Goal: Task Accomplishment & Management: Manage account settings

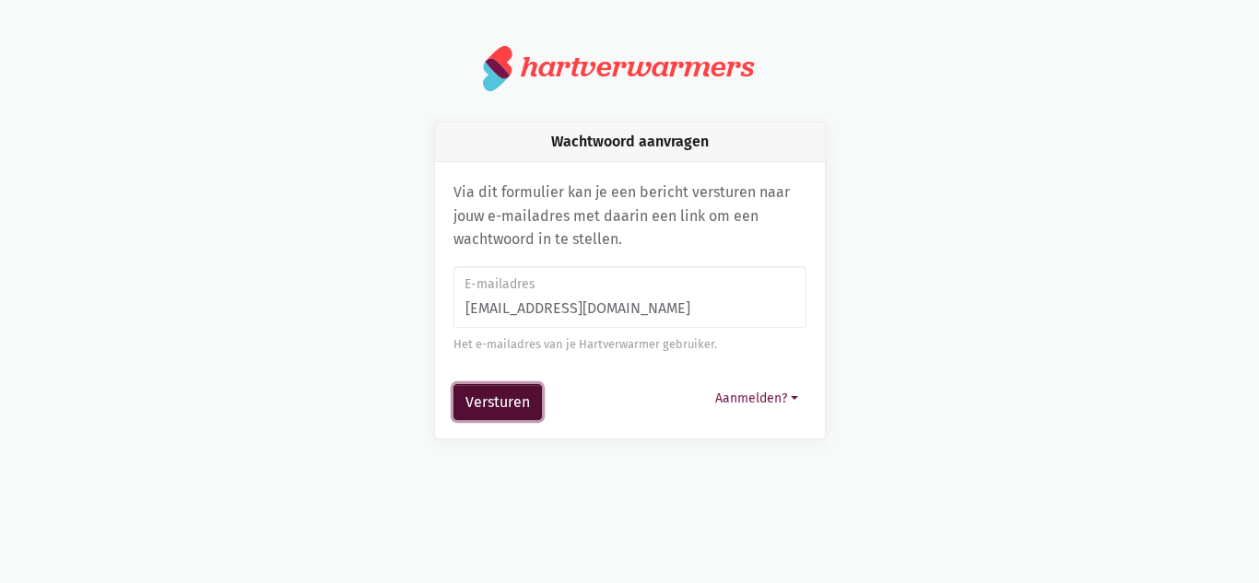
click at [503, 397] on button "Versturen" at bounding box center [497, 402] width 88 height 37
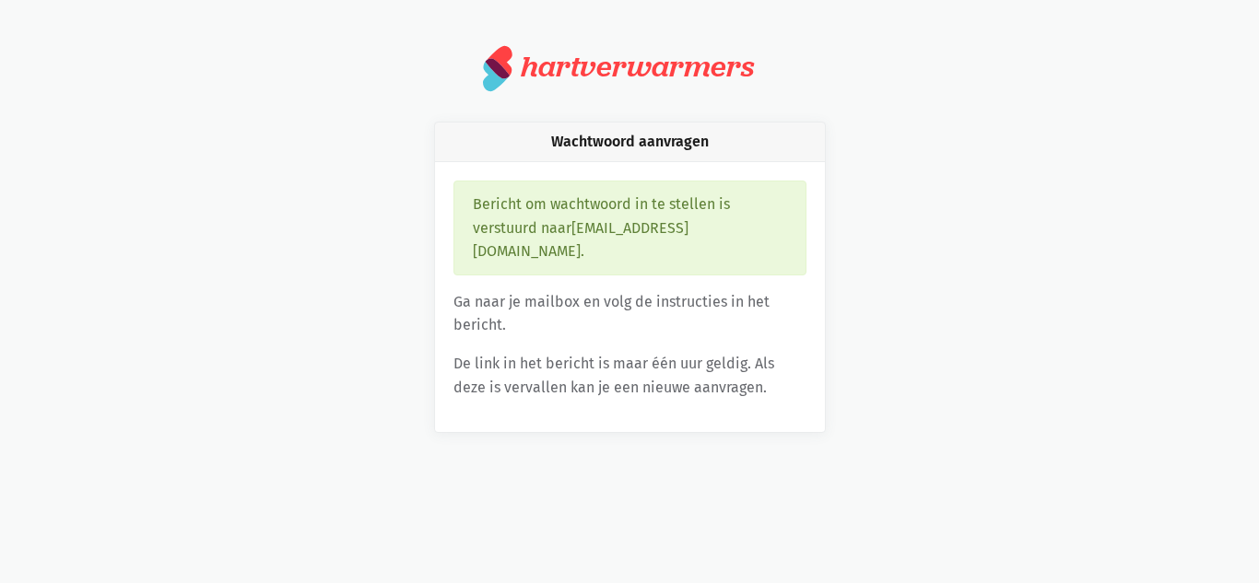
click at [537, 249] on div "Bericht om wachtwoord in te stellen is verstuurd naar [EMAIL_ADDRESS][DOMAIN_NA…" at bounding box center [629, 228] width 353 height 95
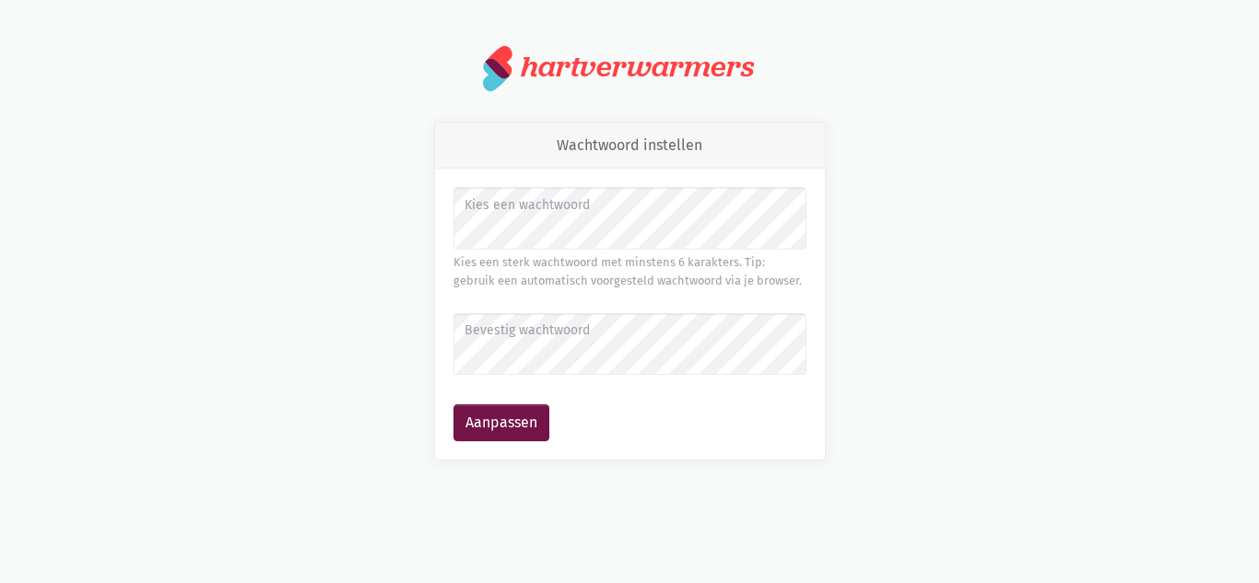
click at [541, 330] on label "Bevestig wachtwoord" at bounding box center [629, 331] width 329 height 20
click at [523, 410] on button "Aanpassen" at bounding box center [501, 423] width 96 height 37
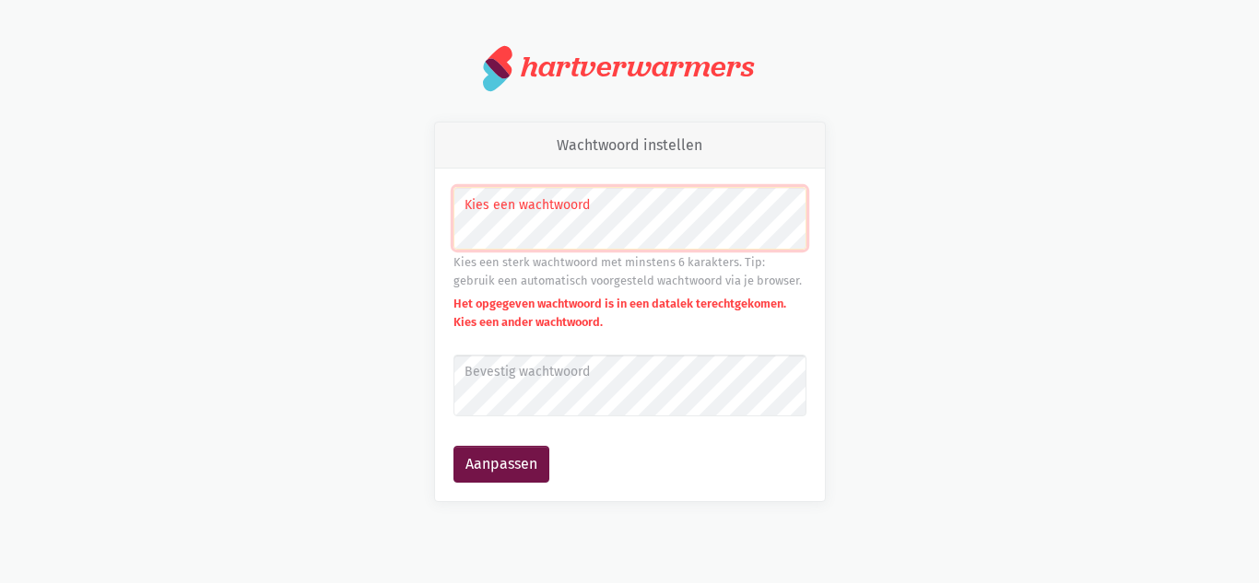
click at [930, 262] on div "Wachtwoord instellen Kies een wachtwoord Kies een sterk wachtwoord met minstens…" at bounding box center [629, 312] width 1051 height 381
click at [561, 204] on label "Kies een wachtwoord" at bounding box center [629, 205] width 329 height 20
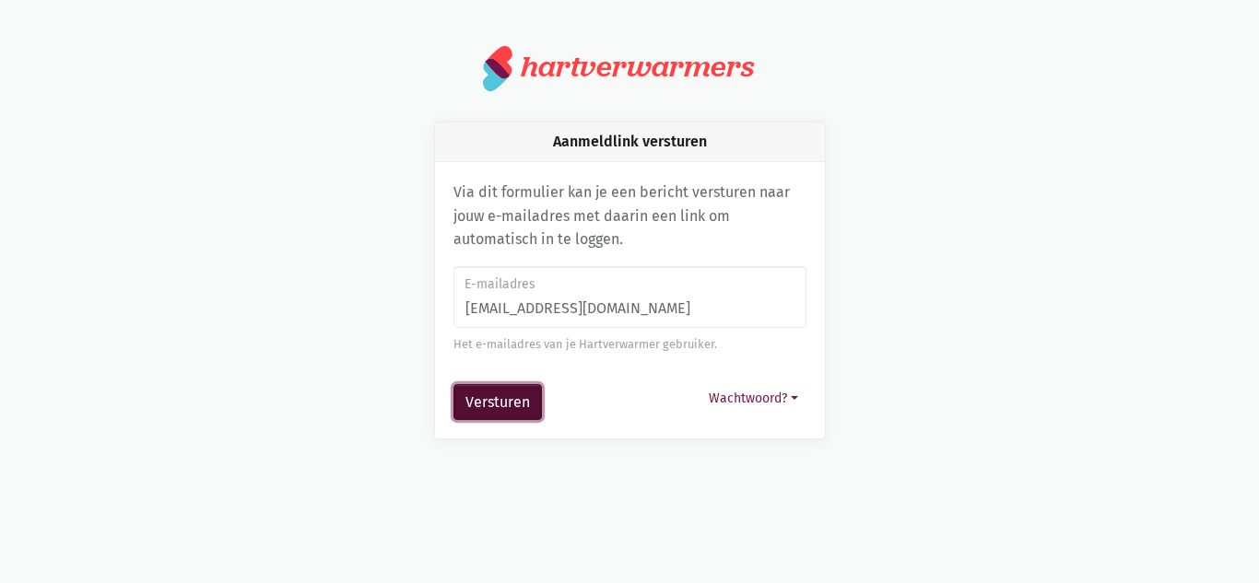
click at [505, 406] on button "Versturen" at bounding box center [497, 402] width 88 height 37
